Goal: Task Accomplishment & Management: Complete application form

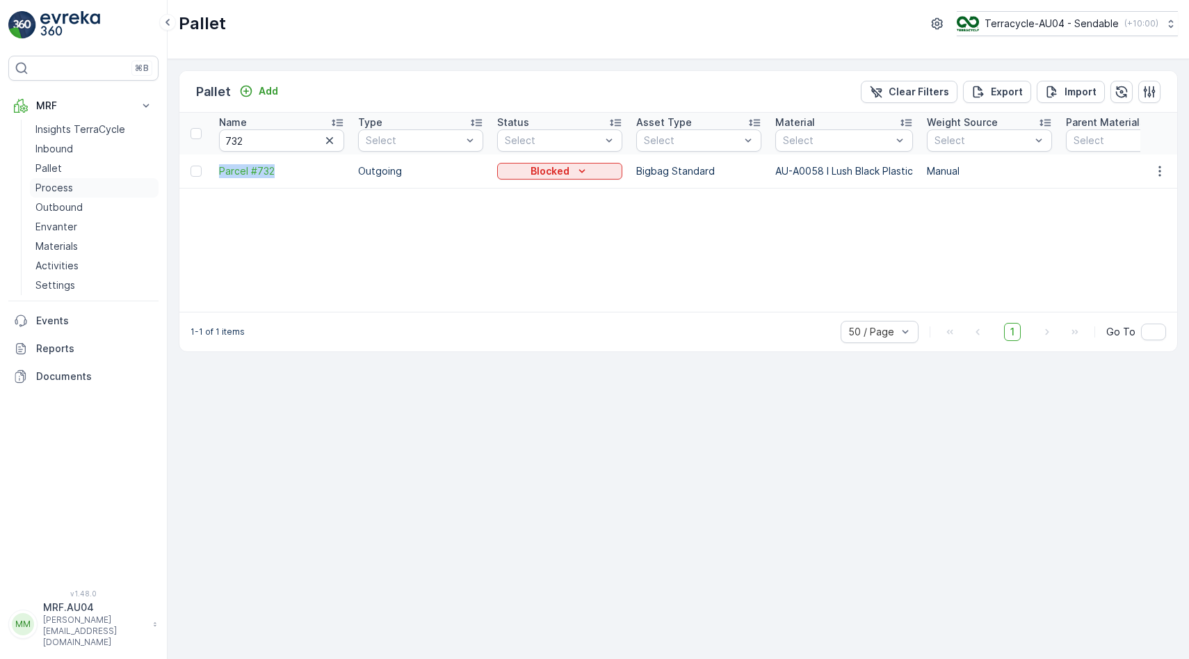
click at [59, 188] on p "Process" at bounding box center [54, 188] width 38 height 14
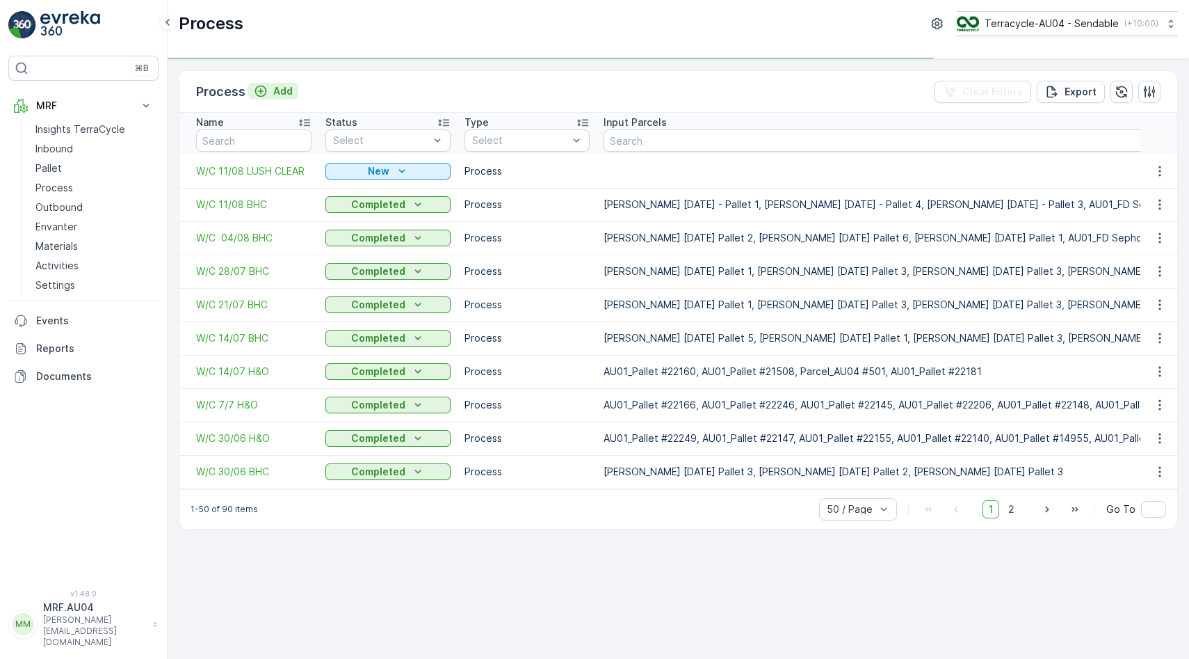
click at [281, 91] on p "Add" at bounding box center [282, 91] width 19 height 14
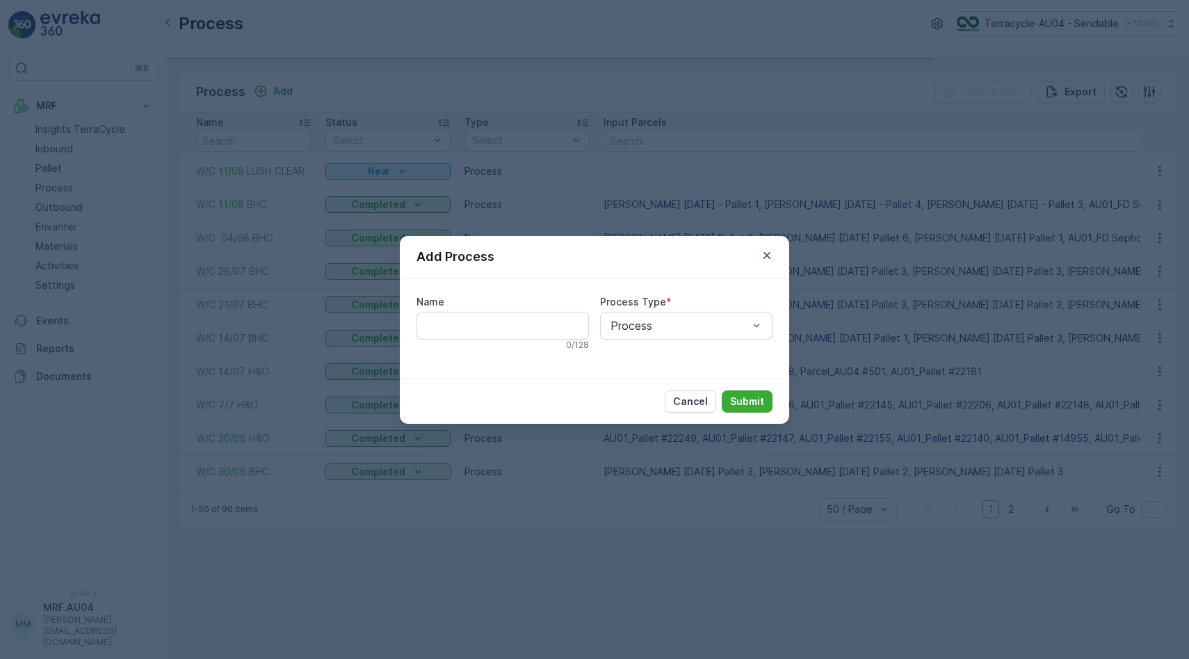
click at [467, 312] on input "Name" at bounding box center [503, 326] width 172 height 28
click at [467, 323] on input "Name" at bounding box center [503, 326] width 172 height 28
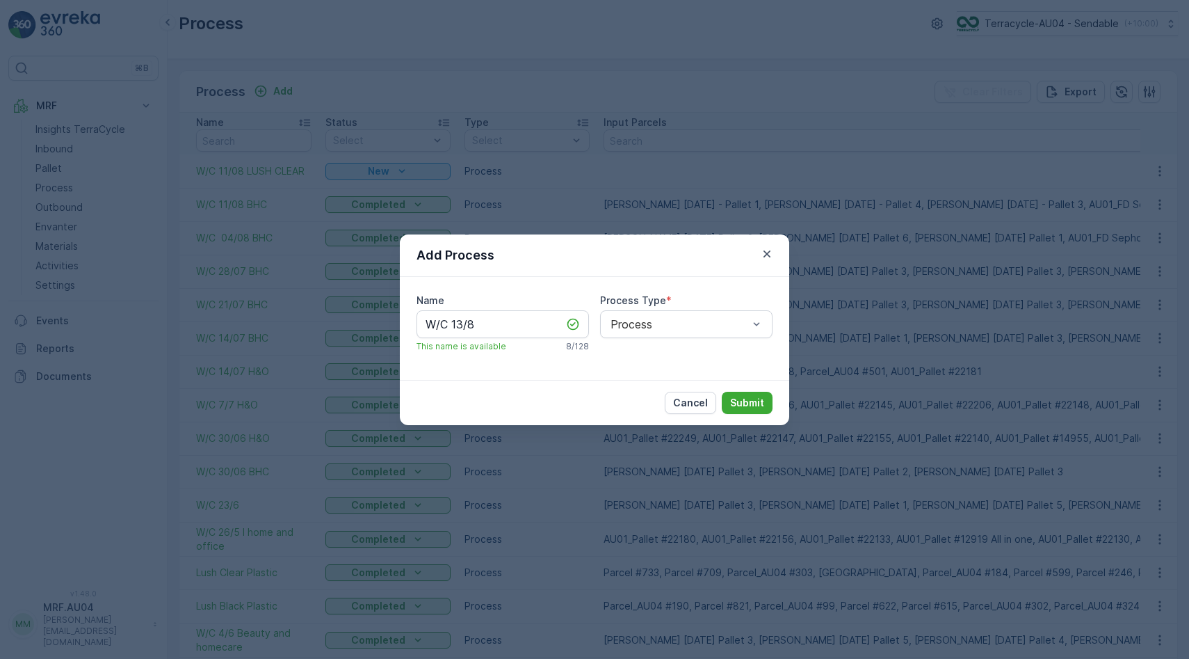
click at [506, 339] on div "Name W/C 13/8 This name is available 8 / 128" at bounding box center [503, 322] width 172 height 58
click at [517, 328] on input "W/C 13/8" at bounding box center [503, 324] width 172 height 28
click at [484, 331] on input "W/C 13/8" at bounding box center [503, 324] width 172 height 28
type input "W/C 13/8 H&O"
click at [754, 399] on p "Submit" at bounding box center [747, 403] width 34 height 14
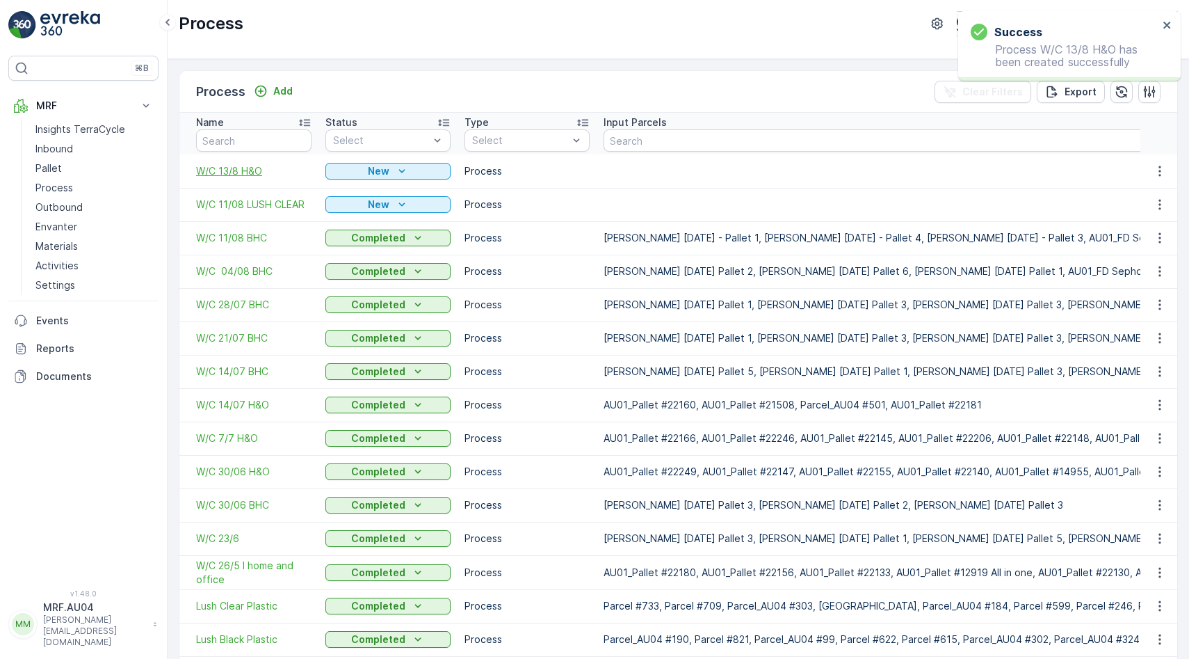
click at [243, 172] on span "W/C 13/8 H&O" at bounding box center [253, 171] width 115 height 14
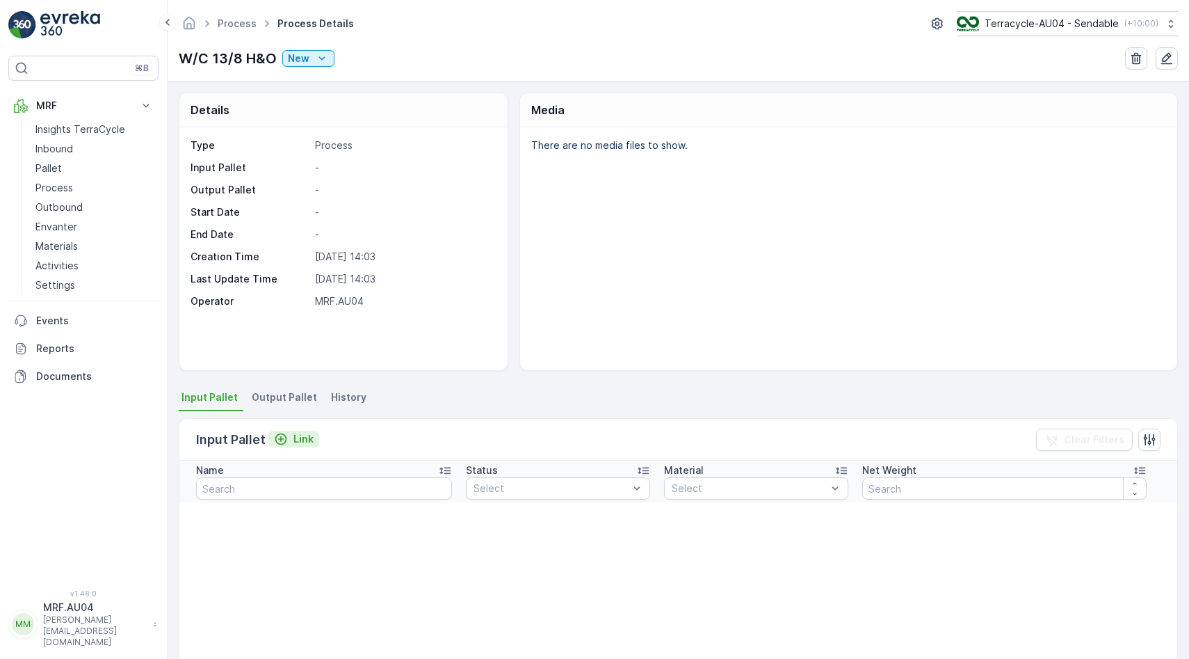
click at [297, 443] on p "Link" at bounding box center [303, 439] width 20 height 14
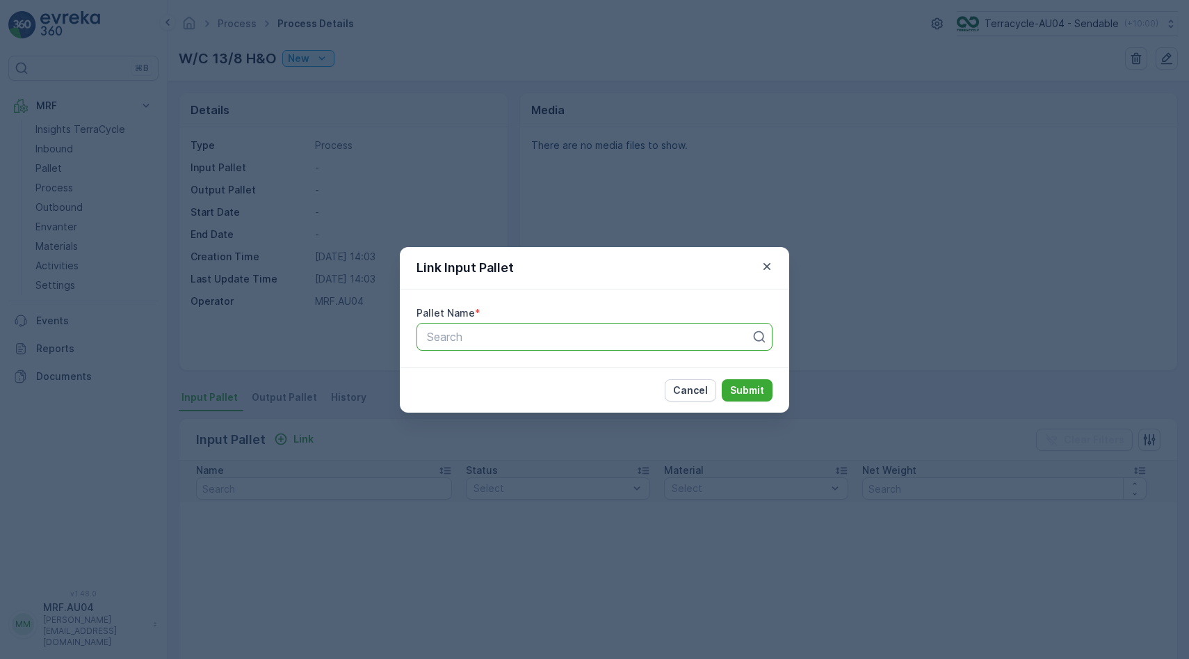
click at [540, 333] on div at bounding box center [589, 336] width 327 height 13
type input "21661"
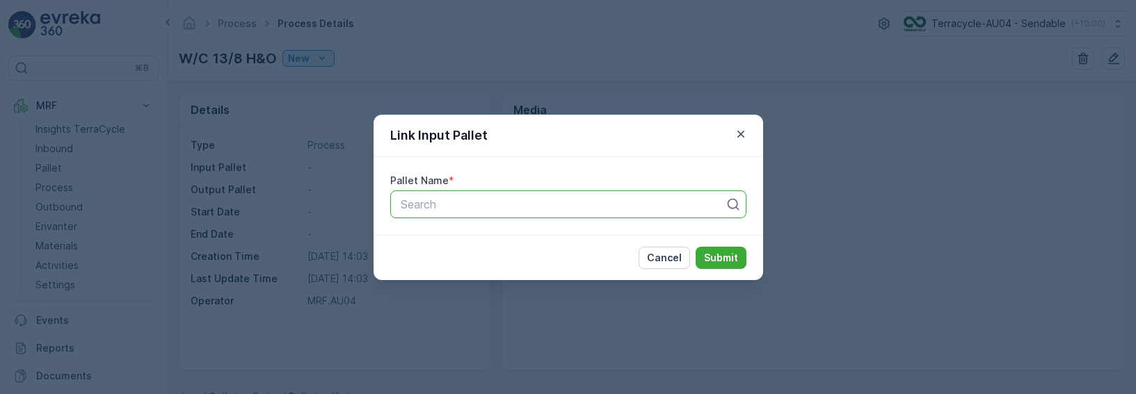
drag, startPoint x: 449, startPoint y: 215, endPoint x: 471, endPoint y: 128, distance: 89.6
click at [449, 214] on div "Search" at bounding box center [568, 205] width 356 height 28
click at [448, 201] on div at bounding box center [562, 204] width 327 height 13
click at [448, 209] on div at bounding box center [562, 204] width 327 height 13
paste input "AU01_Pallet #21661"
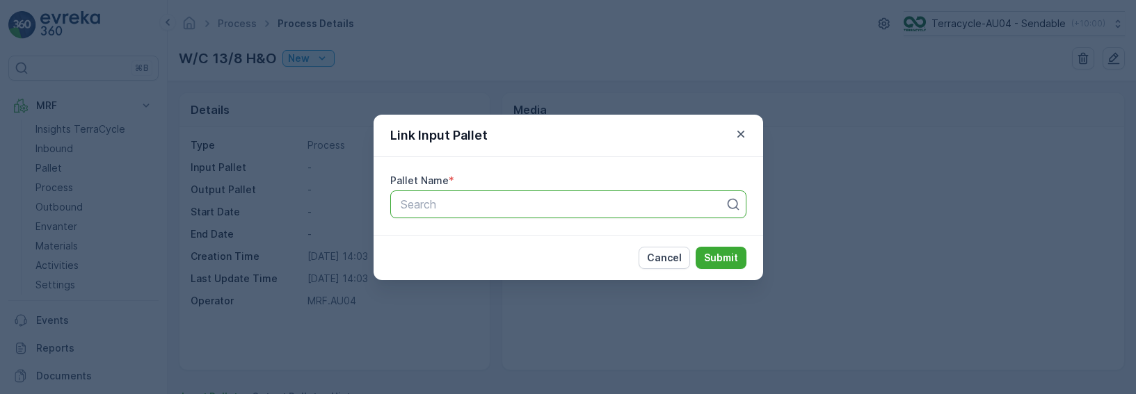
type input "AU01_Pallet #21661"
click at [462, 238] on span "AU01_Pallet #21661" at bounding box center [449, 238] width 102 height 13
click at [723, 270] on div "Cancel Submit" at bounding box center [567, 257] width 389 height 45
click at [727, 255] on p "Submit" at bounding box center [721, 258] width 34 height 14
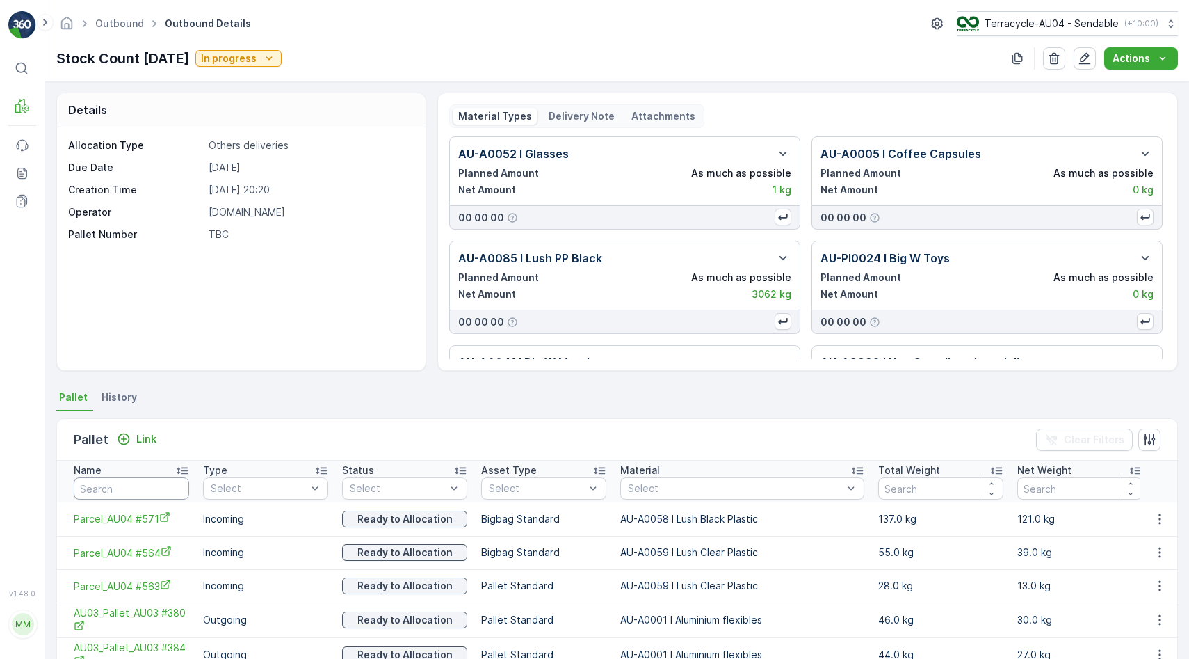
click at [115, 490] on input "text" at bounding box center [131, 488] width 115 height 22
type input "21661"
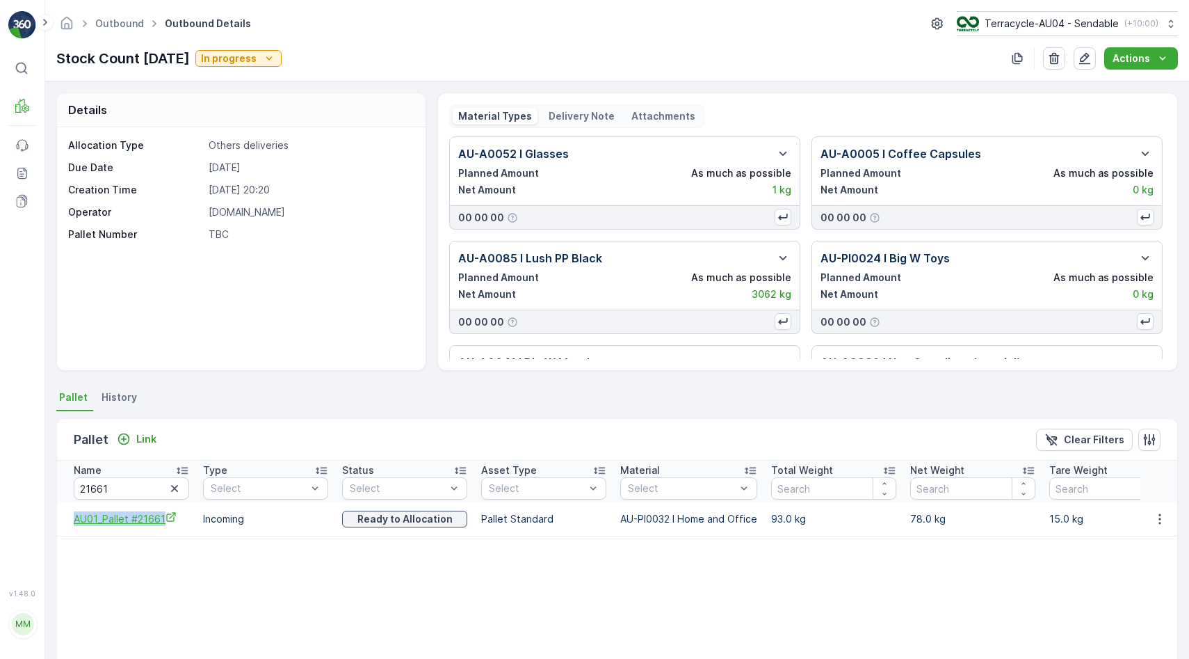
drag, startPoint x: 72, startPoint y: 517, endPoint x: 166, endPoint y: 518, distance: 93.2
click at [166, 518] on td "AU01_Pallet #21661" at bounding box center [126, 518] width 139 height 33
drag, startPoint x: 1138, startPoint y: 132, endPoint x: 1111, endPoint y: 132, distance: 27.1
click at [1111, 132] on div "Material Types Delivery Note Attachments AU-A0052 I Glasses Planned Amount As m…" at bounding box center [807, 231] width 717 height 255
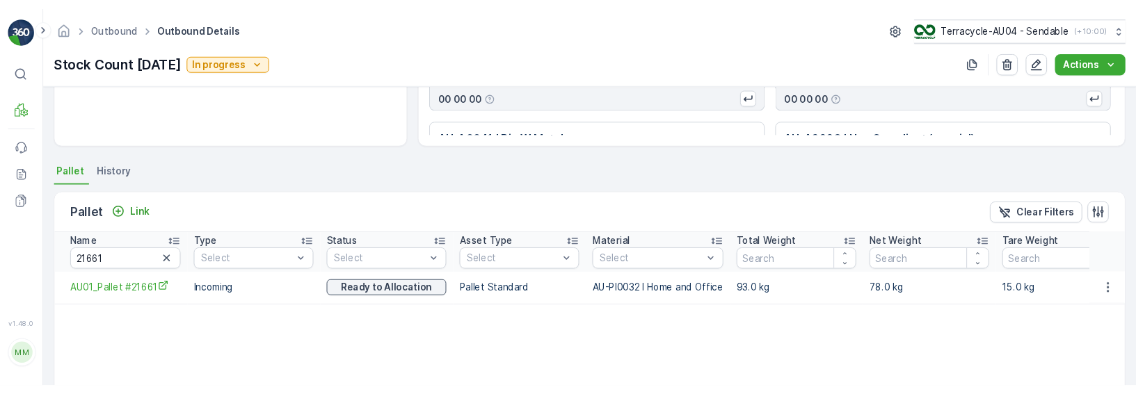
scroll to position [0, 45]
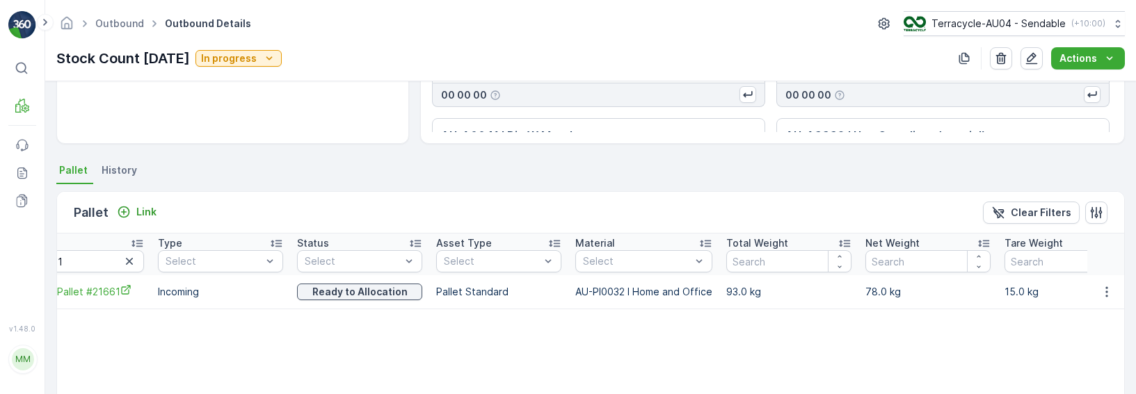
click at [1099, 280] on td at bounding box center [1106, 291] width 38 height 33
click at [1100, 285] on icon "button" at bounding box center [1106, 292] width 14 height 14
click at [1082, 340] on span "Unlink Pallet" at bounding box center [1077, 339] width 56 height 14
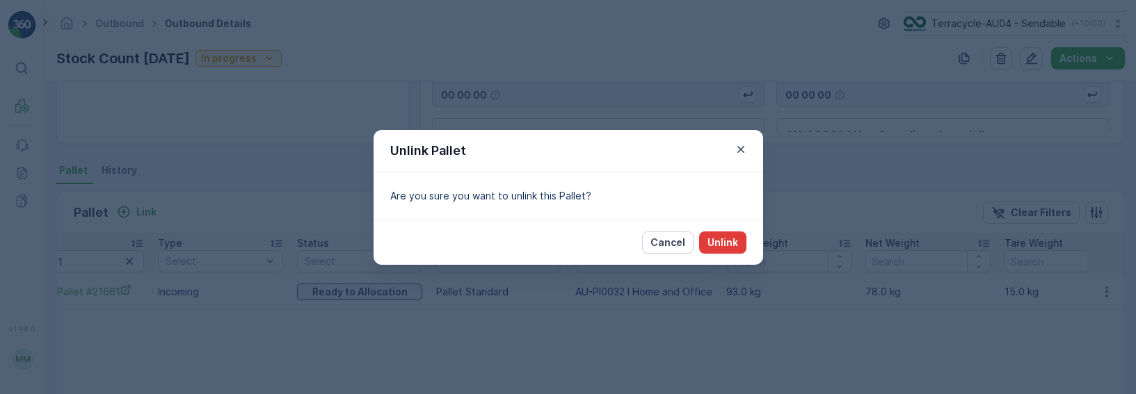
click at [723, 239] on p "Unlink" at bounding box center [722, 243] width 31 height 14
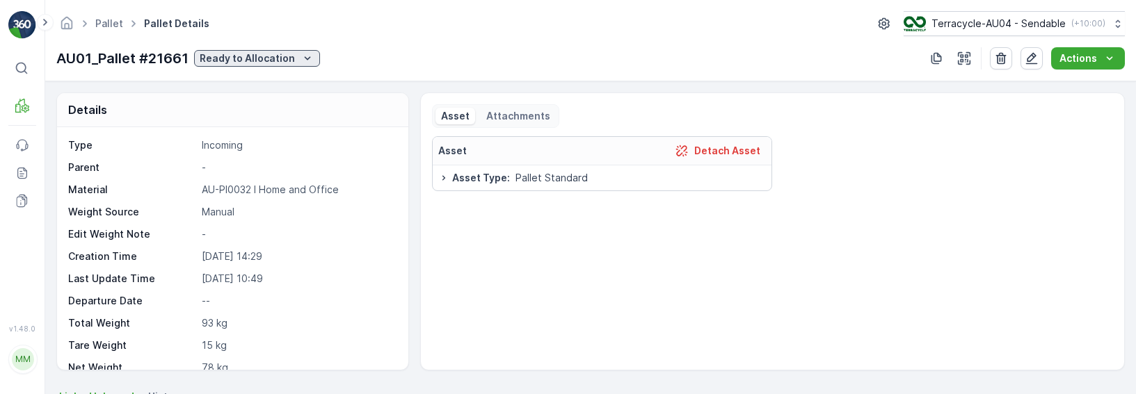
click at [268, 60] on p "Ready to Allocation" at bounding box center [247, 58] width 95 height 14
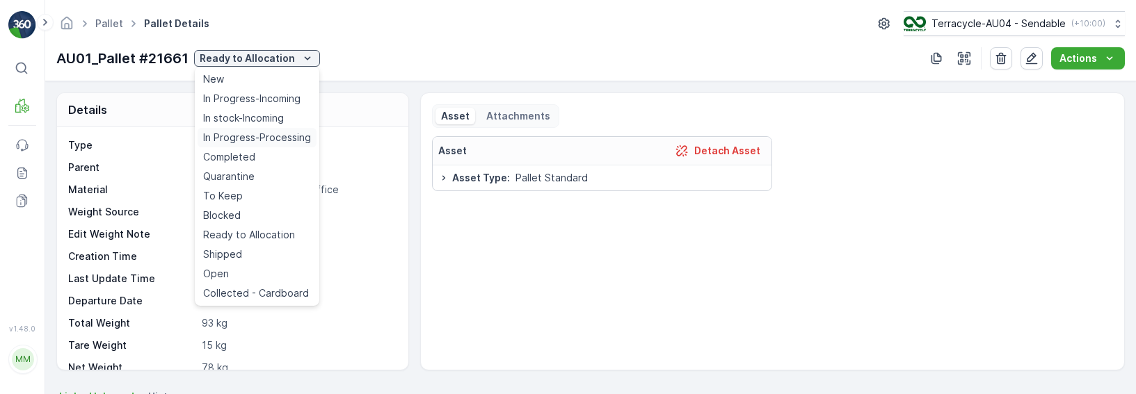
click at [280, 136] on span "In Progress-Processing" at bounding box center [257, 138] width 108 height 14
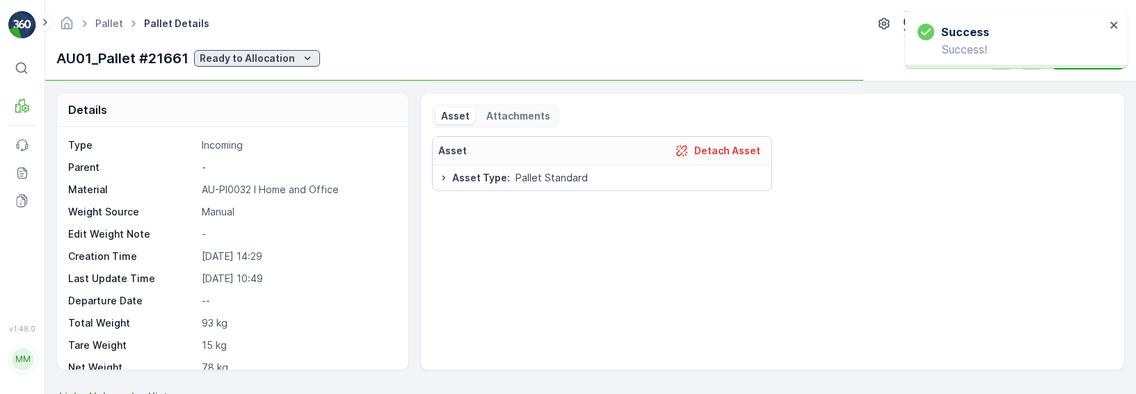
click at [266, 54] on p "Ready to Allocation" at bounding box center [247, 58] width 95 height 14
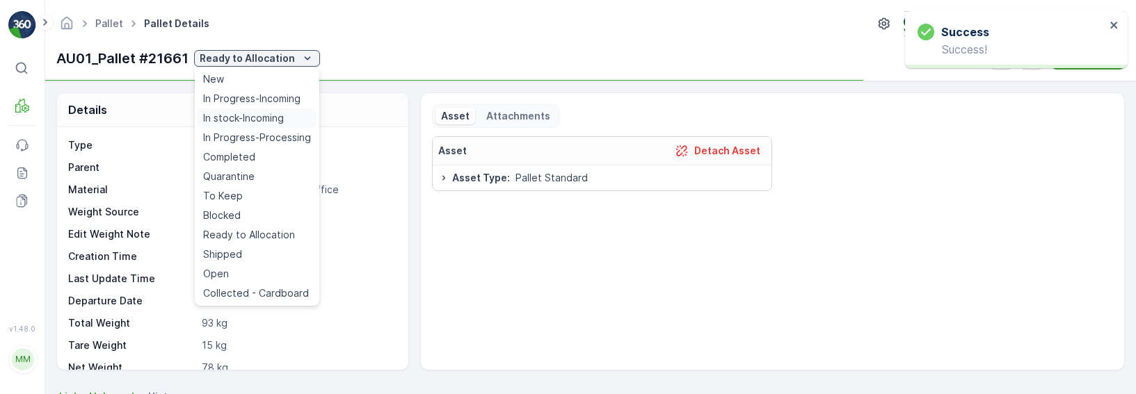
click at [255, 122] on span "In stock-Incoming" at bounding box center [243, 118] width 81 height 14
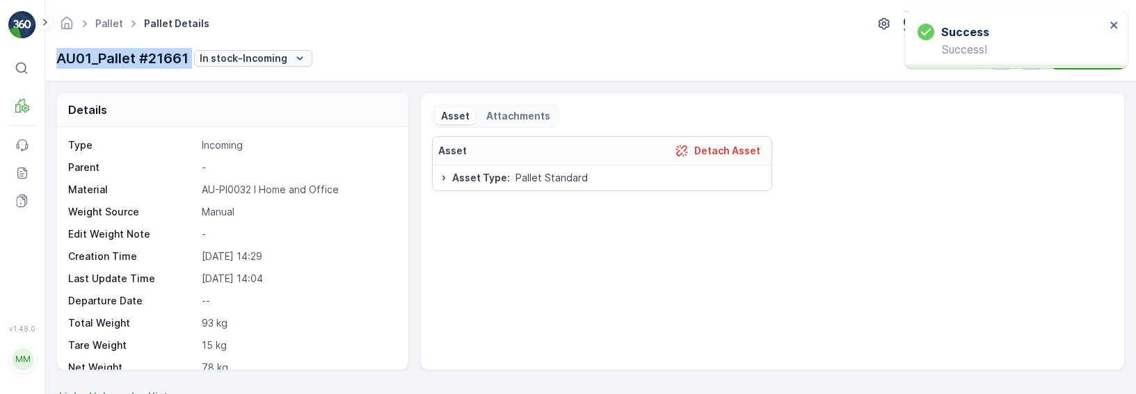
drag, startPoint x: 46, startPoint y: 48, endPoint x: 194, endPoint y: 53, distance: 148.2
click at [194, 53] on div "Pallet Pallet Details Terracycle-AU04 - Sendable ( +10:00 ) AU01_Pallet #21661 …" at bounding box center [590, 40] width 1090 height 81
copy p "AU01_Pallet #21661"
